Goal: Navigation & Orientation: Find specific page/section

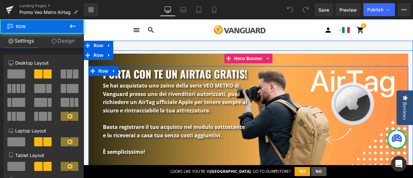
click at [307, 90] on div "Porta con te un airtag gratis! Heading Se hai acquistato uno zaino della serie …" at bounding box center [248, 117] width 320 height 103
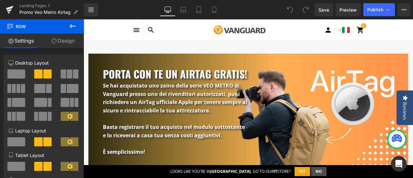
click at [74, 26] on icon at bounding box center [73, 26] width 8 height 8
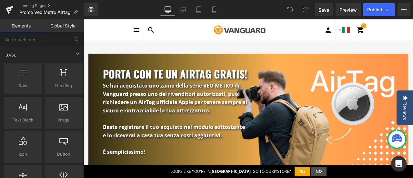
click at [313, 106] on div "Porta con te un airtag gratis! Heading Se hai acquistato uno zaino della serie …" at bounding box center [248, 117] width 320 height 103
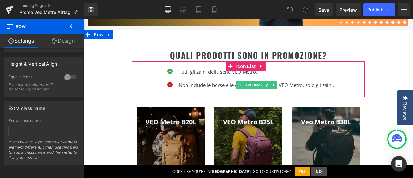
scroll to position [194, 0]
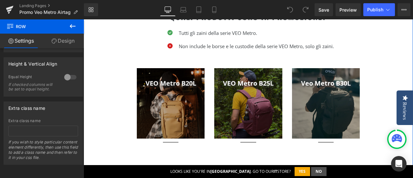
click at [173, 109] on div at bounding box center [171, 103] width 68 height 70
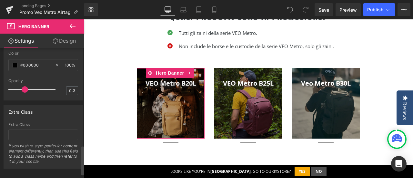
scroll to position [453, 0]
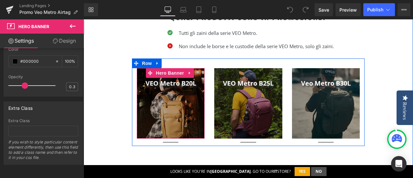
click at [183, 101] on div at bounding box center [171, 103] width 68 height 70
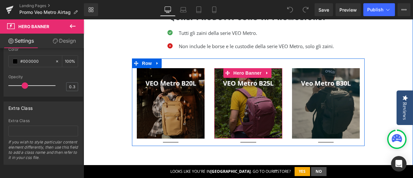
click at [251, 96] on div at bounding box center [248, 103] width 68 height 70
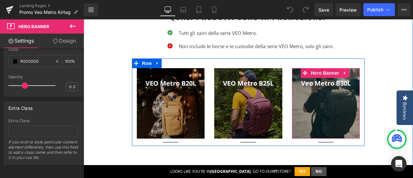
click at [329, 105] on div at bounding box center [326, 103] width 68 height 70
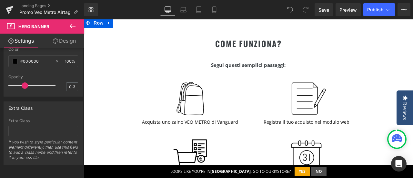
scroll to position [355, 0]
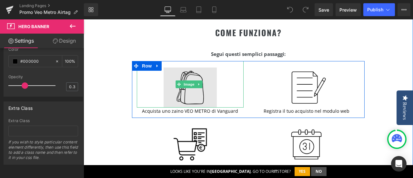
click at [196, 91] on img at bounding box center [190, 84] width 53 height 47
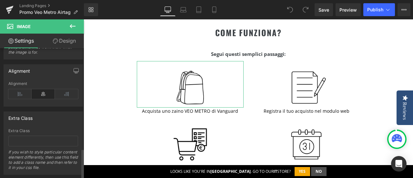
scroll to position [439, 0]
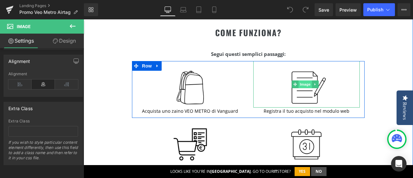
click at [308, 86] on span "Image" at bounding box center [306, 84] width 14 height 8
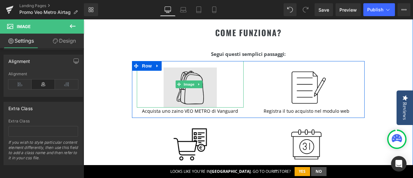
click at [189, 96] on img at bounding box center [190, 84] width 53 height 47
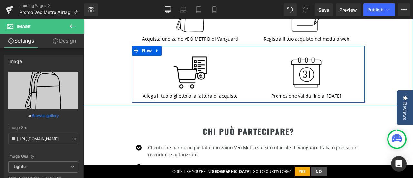
scroll to position [452, 0]
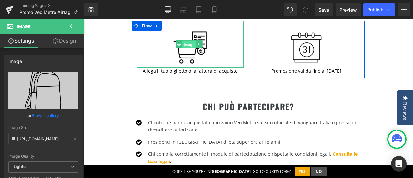
click at [194, 44] on span "Image" at bounding box center [189, 45] width 14 height 8
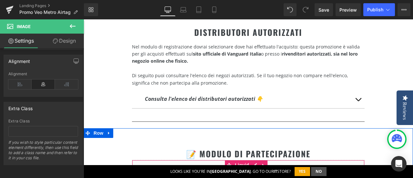
scroll to position [614, 0]
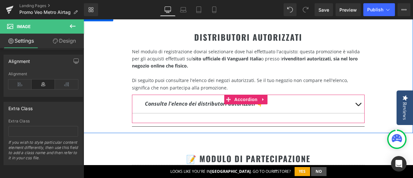
click at [357, 102] on button "button" at bounding box center [358, 104] width 13 height 18
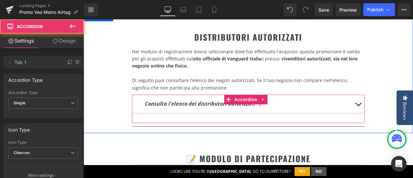
click at [358, 106] on span "button" at bounding box center [358, 106] width 0 height 0
click at [352, 102] on button "button" at bounding box center [358, 104] width 13 height 18
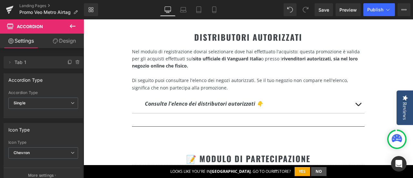
click at [74, 26] on icon at bounding box center [73, 26] width 8 height 8
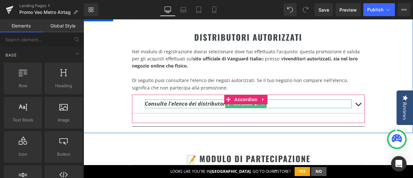
click at [199, 100] on icon "Consulta l'elenco dei distributori autorizzati 👇" at bounding box center [204, 103] width 118 height 7
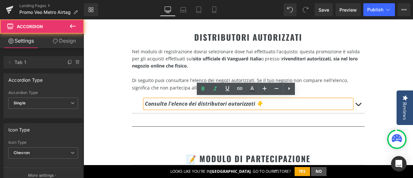
click at [358, 106] on span "button" at bounding box center [358, 106] width 0 height 0
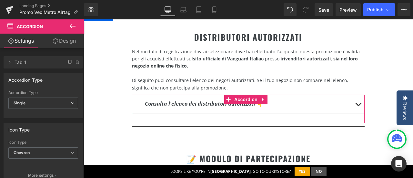
click at [320, 116] on div "Consulta l'elenco dei distributori autorizzati 👇 Text Block Foto Dotti (Modena)…" at bounding box center [248, 109] width 233 height 28
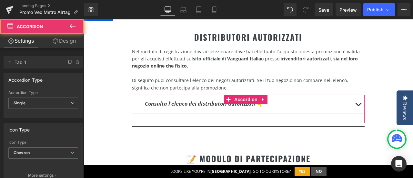
click at [353, 102] on button "button" at bounding box center [358, 104] width 13 height 18
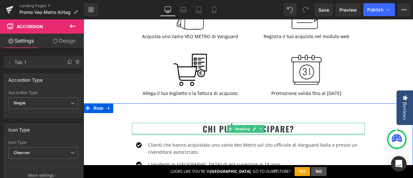
scroll to position [420, 0]
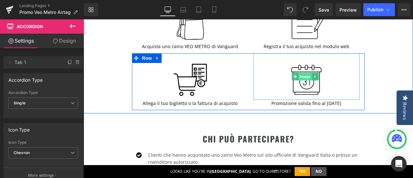
click at [306, 75] on span "Image" at bounding box center [306, 77] width 14 height 8
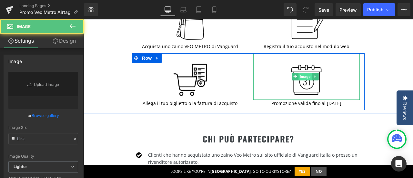
type input "https://ucarecdn.com/7e460c77-4468-499d-9a62-5f735b1ff1e7/-/format/auto/-/previ…"
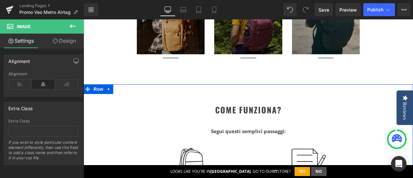
scroll to position [194, 0]
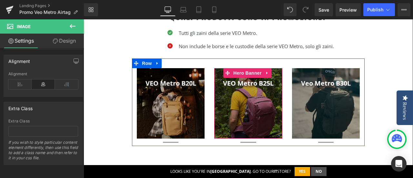
click at [248, 102] on div at bounding box center [248, 103] width 68 height 70
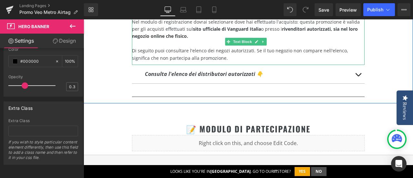
scroll to position [646, 0]
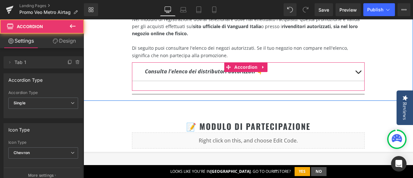
click at [353, 70] on button "button" at bounding box center [358, 71] width 13 height 18
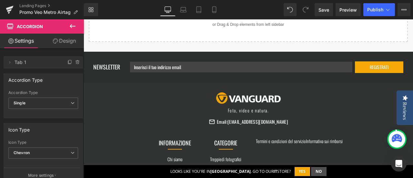
scroll to position [872, 0]
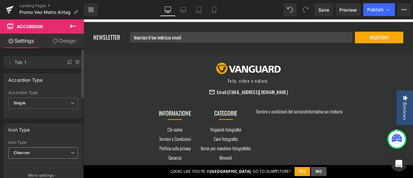
click at [41, 150] on span "Chevron" at bounding box center [43, 152] width 70 height 11
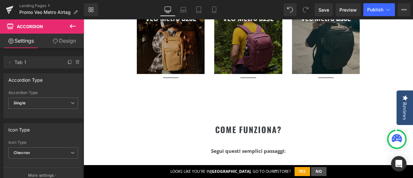
scroll to position [0, 0]
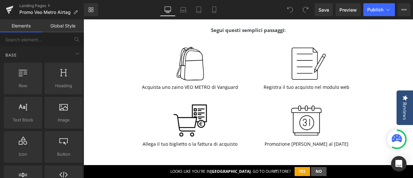
scroll to position [388, 0]
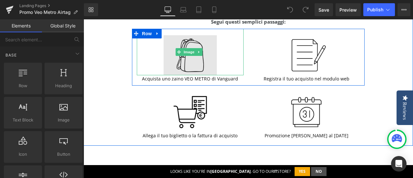
click at [196, 60] on img at bounding box center [190, 52] width 53 height 47
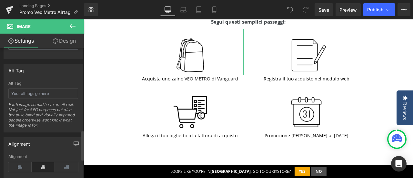
scroll to position [342, 0]
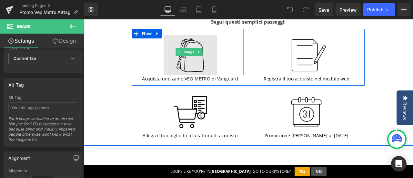
click at [190, 59] on img at bounding box center [190, 52] width 53 height 47
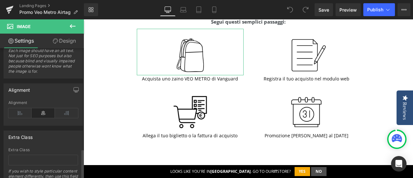
scroll to position [439, 0]
